Goal: Find specific page/section: Find specific page/section

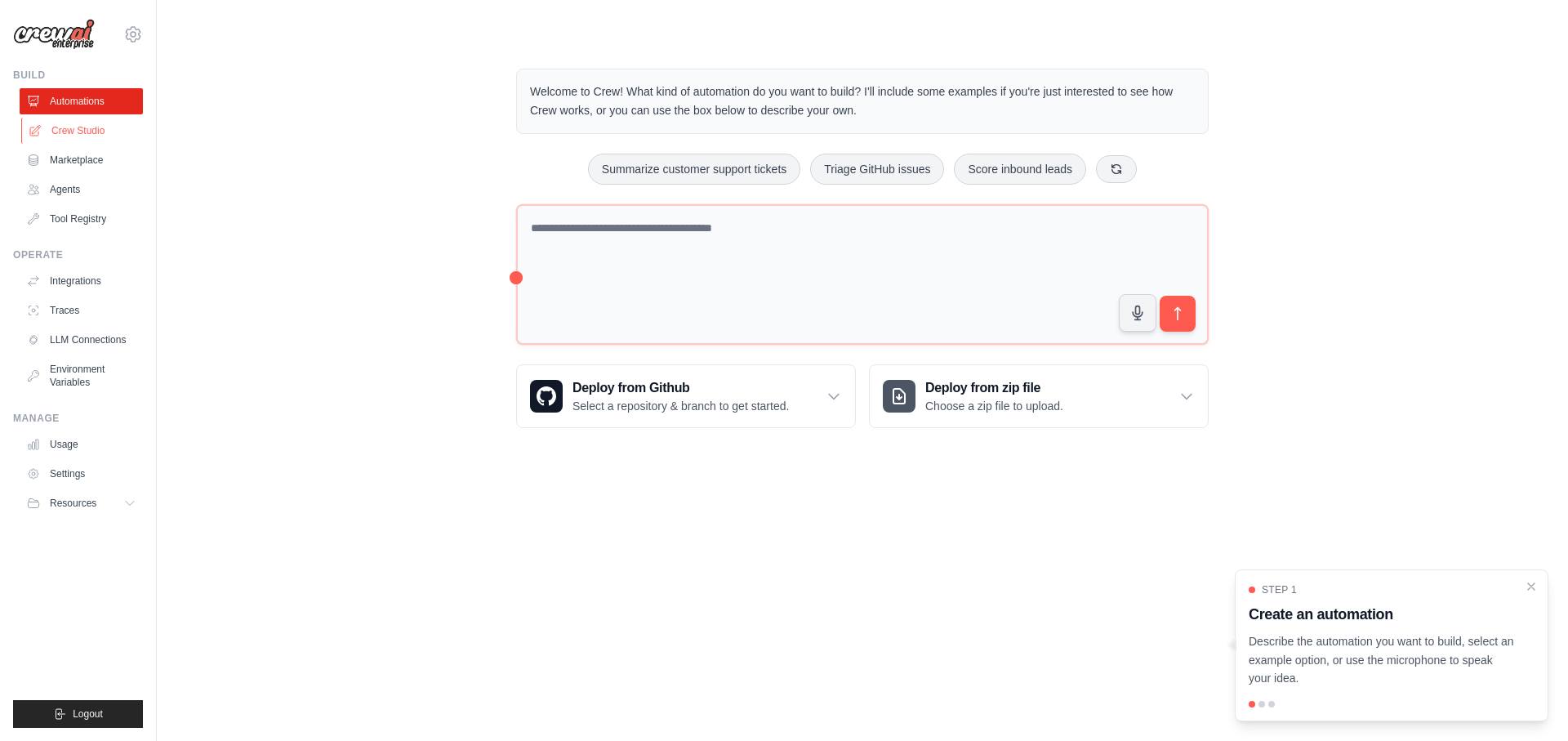
click at [89, 135] on link "Crew Studio" at bounding box center [83, 131] width 123 height 26
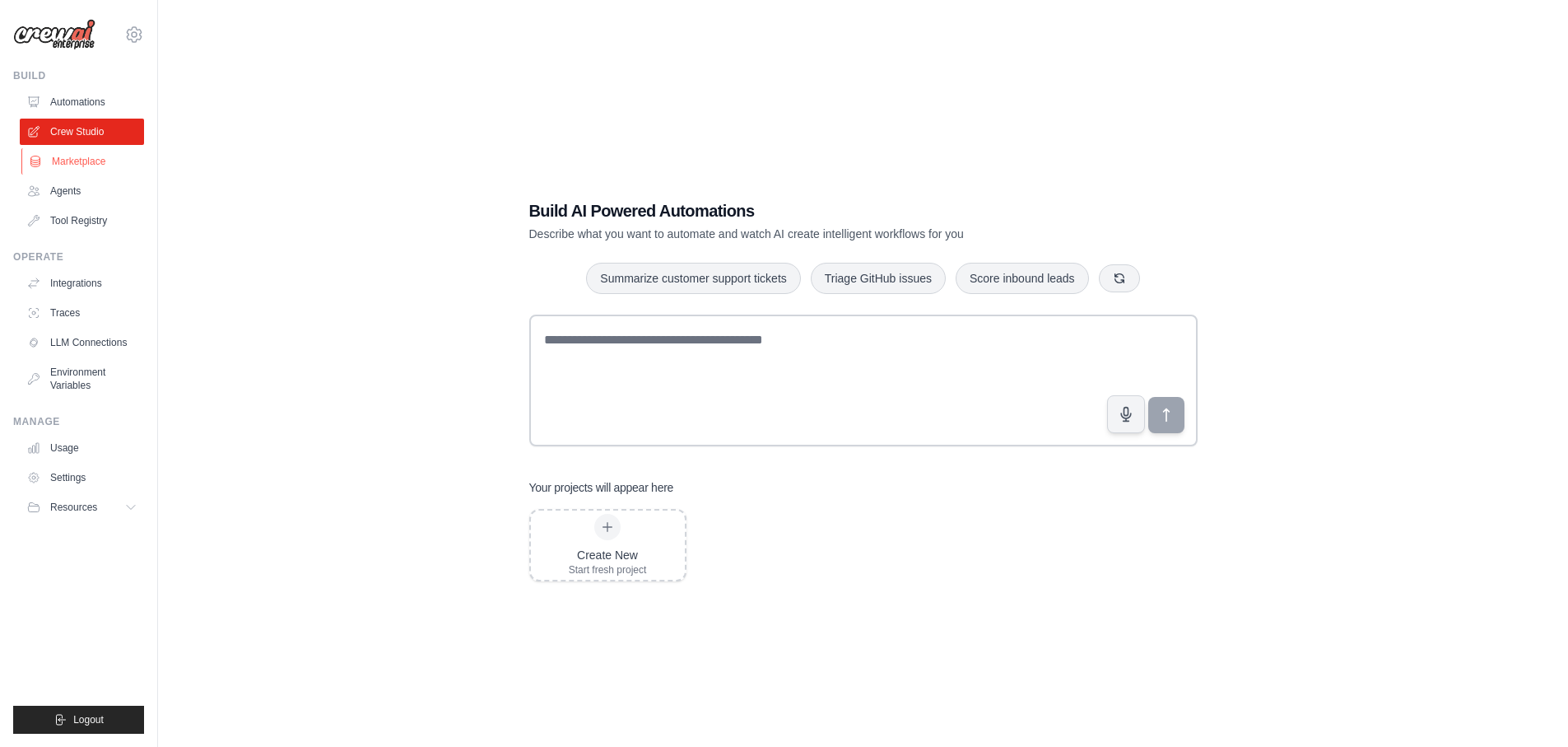
click at [81, 156] on link "Marketplace" at bounding box center [83, 161] width 124 height 26
